Goal: Transaction & Acquisition: Purchase product/service

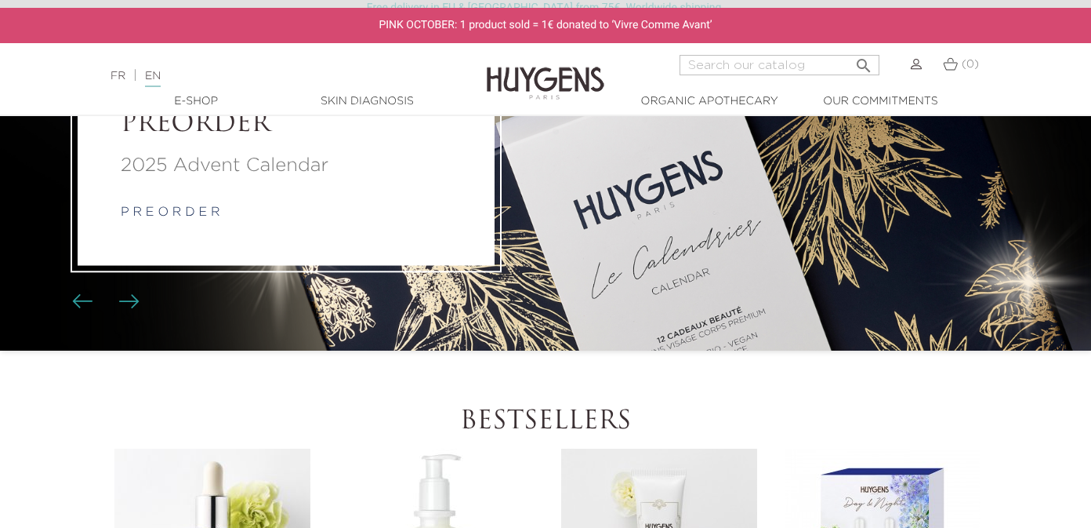
scroll to position [158, 0]
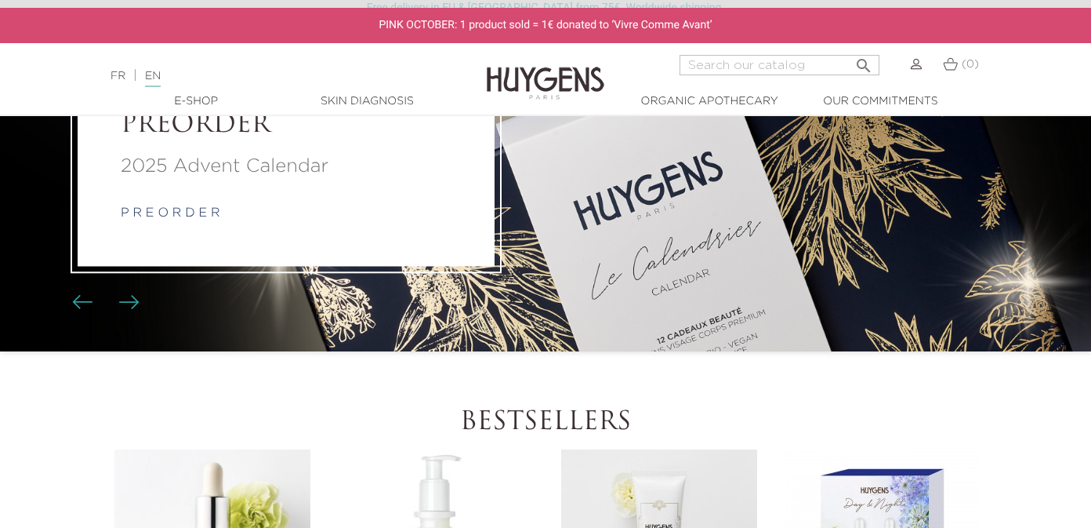
click at [451, 216] on p "p r e o r d e r" at bounding box center [286, 213] width 331 height 19
click at [148, 214] on link "p r e o r d e r" at bounding box center [171, 213] width 100 height 13
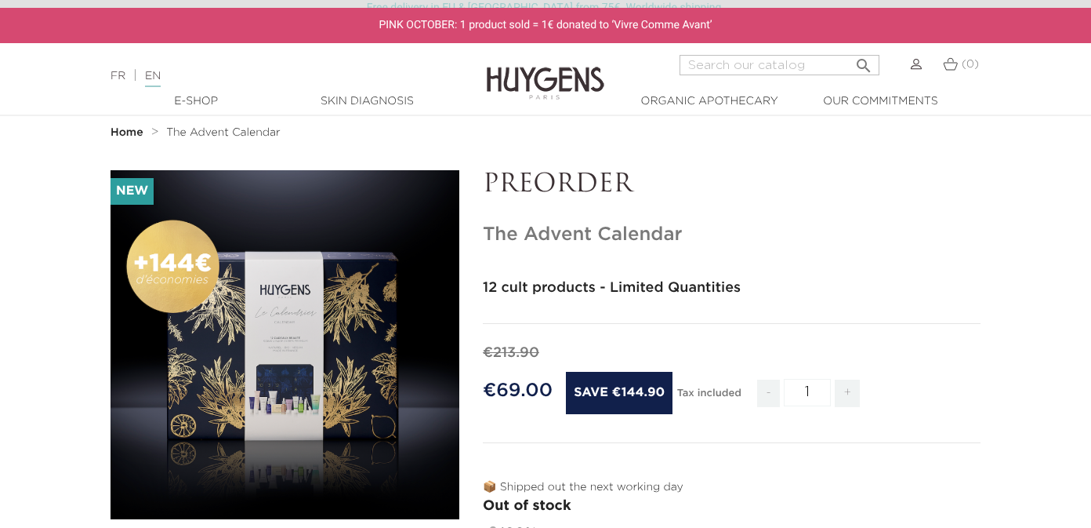
scroll to position [186, 0]
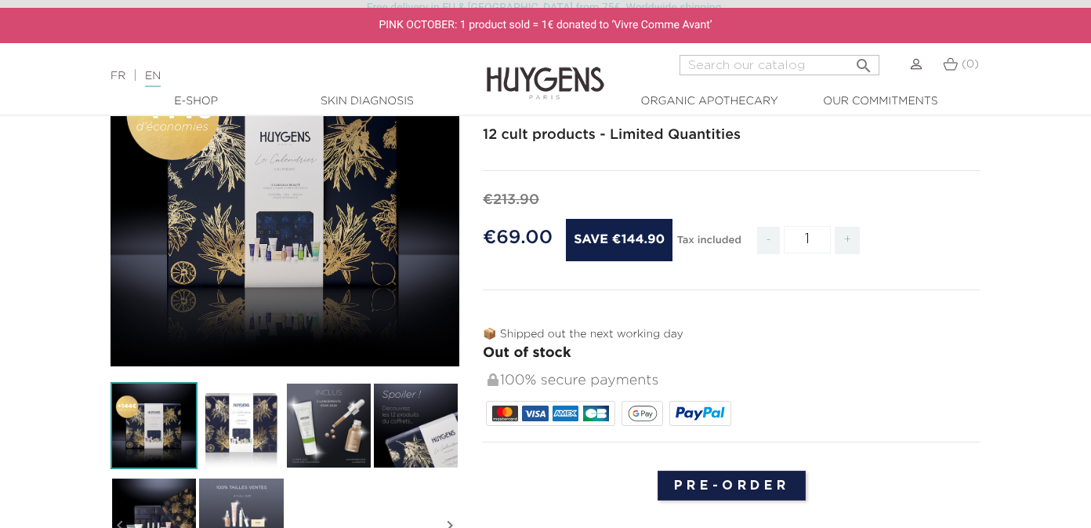
click at [341, 430] on img at bounding box center [328, 425] width 87 height 87
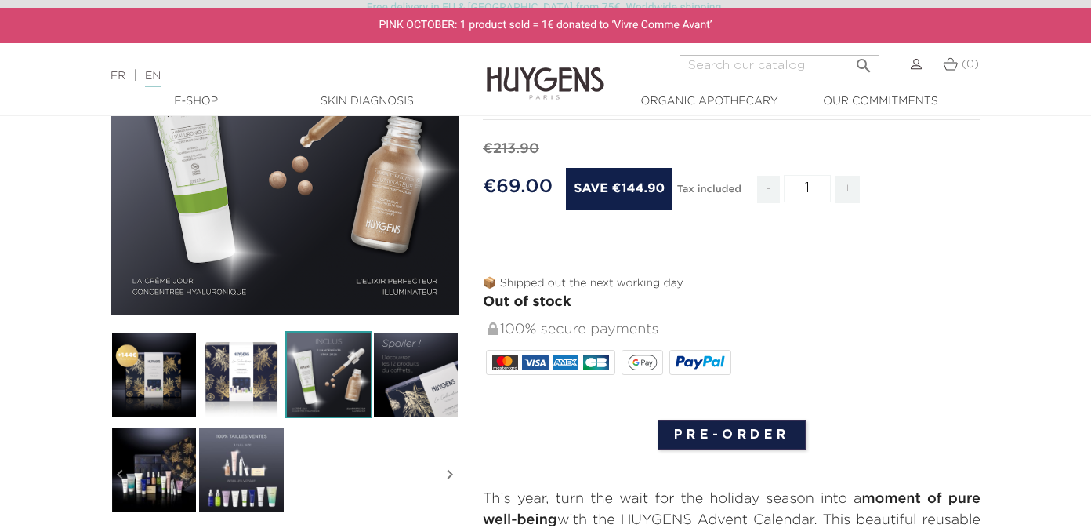
scroll to position [238, 0]
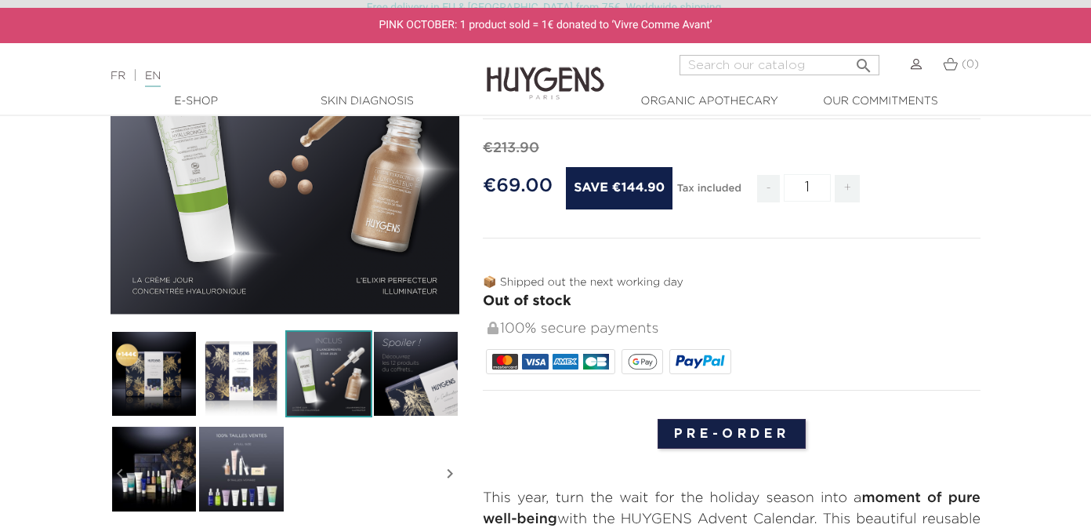
click at [408, 365] on img at bounding box center [415, 373] width 87 height 87
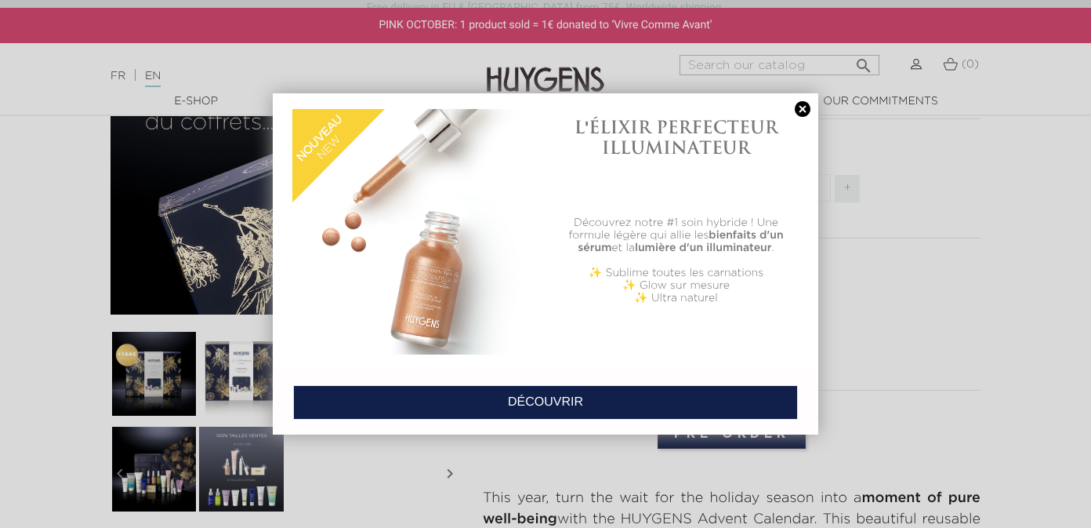
click at [252, 463] on div at bounding box center [545, 264] width 1091 height 528
click at [801, 112] on link at bounding box center [803, 109] width 22 height 16
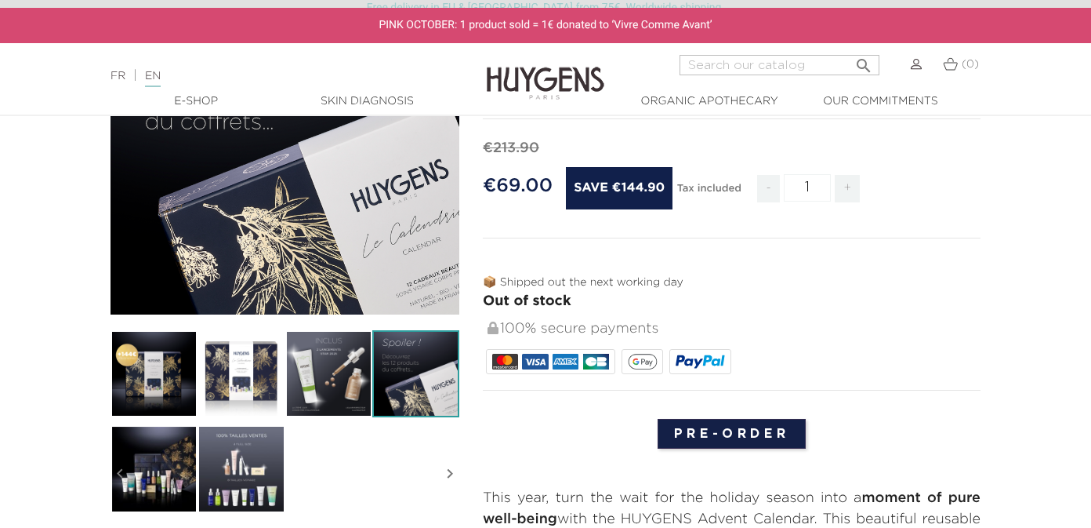
click at [234, 489] on img at bounding box center [241, 468] width 87 height 87
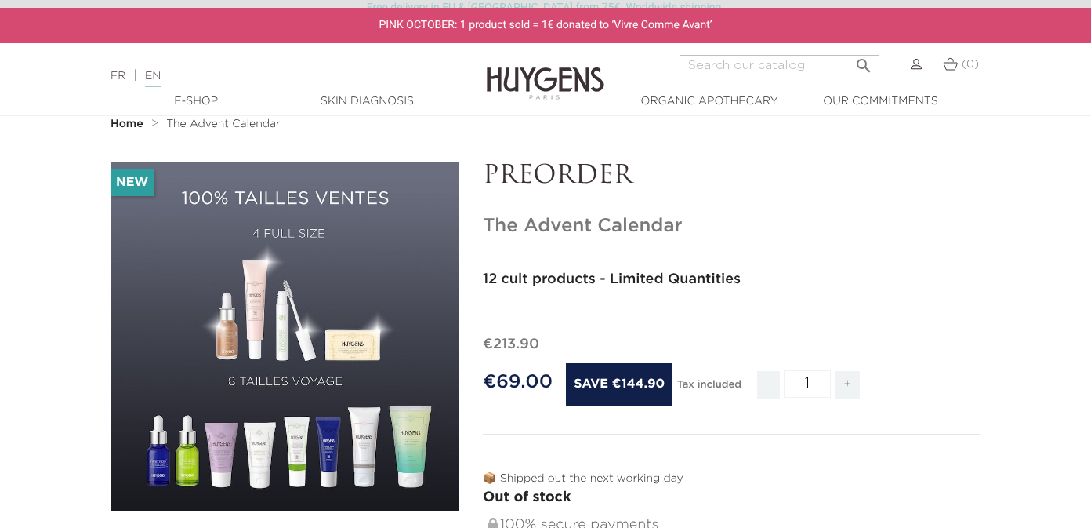
scroll to position [38, 0]
